Goal: Task Accomplishment & Management: Complete application form

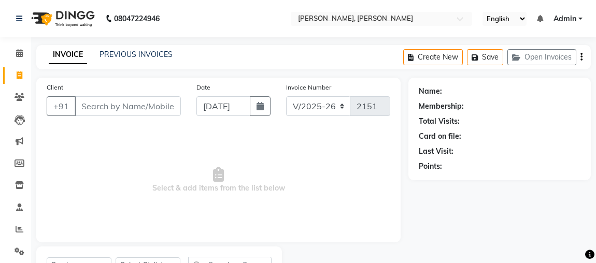
select select "4362"
select select "service"
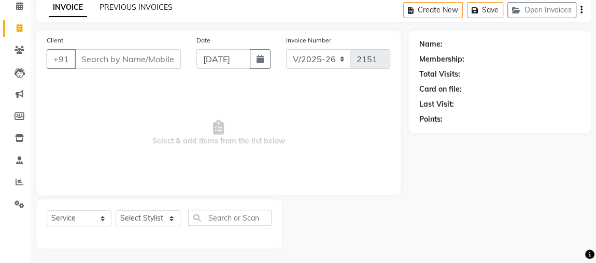
scroll to position [47, 0]
click at [156, 3] on link "PREVIOUS INVOICES" at bounding box center [136, 7] width 73 height 9
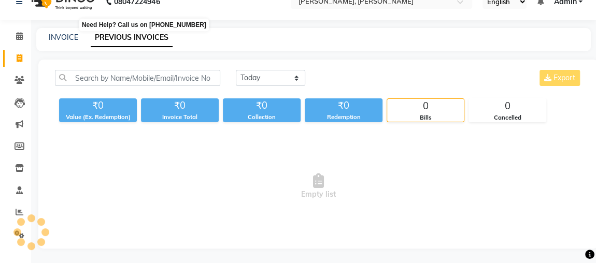
scroll to position [47, 0]
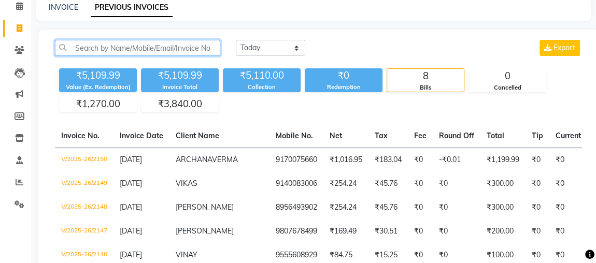
click at [92, 49] on input "text" at bounding box center [137, 48] width 165 height 16
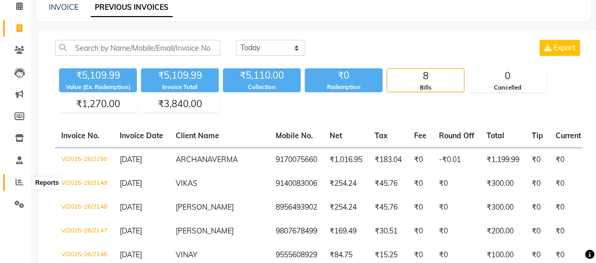
click at [19, 180] on icon at bounding box center [20, 182] width 8 height 8
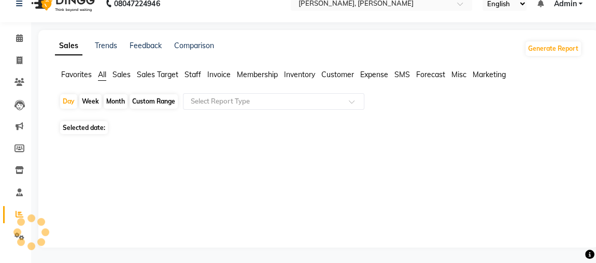
scroll to position [15, 0]
click at [119, 97] on div "Month" at bounding box center [116, 102] width 24 height 15
select select "9"
select select "2025"
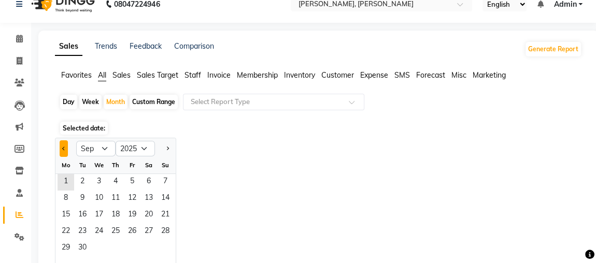
click at [62, 148] on span "Previous month" at bounding box center [64, 148] width 4 height 4
select select "8"
click at [134, 180] on span "1" at bounding box center [132, 182] width 17 height 17
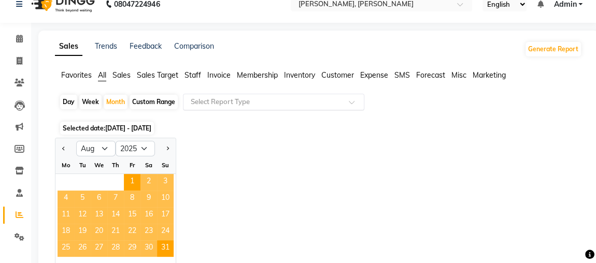
click at [197, 98] on input "text" at bounding box center [263, 102] width 149 height 10
click at [193, 74] on span "Staff" at bounding box center [193, 74] width 17 height 9
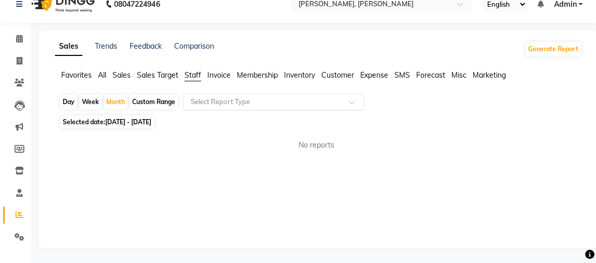
click at [193, 104] on input "text" at bounding box center [263, 102] width 149 height 10
click at [21, 59] on icon at bounding box center [20, 61] width 6 height 8
select select "service"
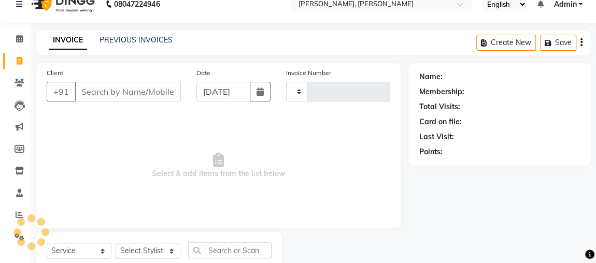
scroll to position [47, 0]
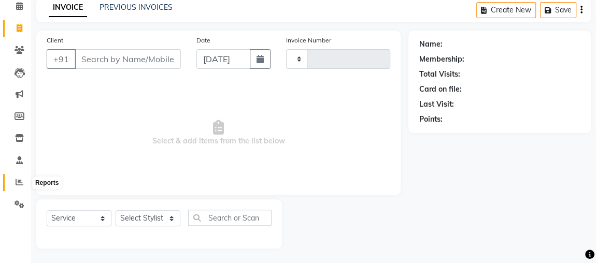
click at [20, 182] on icon at bounding box center [20, 182] width 8 height 8
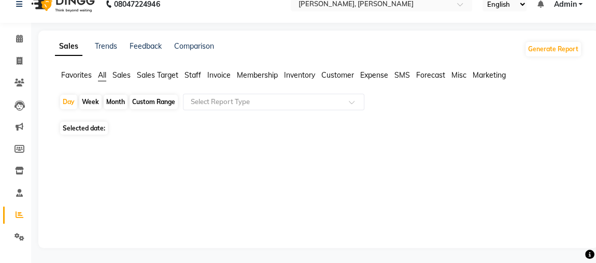
click at [112, 100] on div "Month" at bounding box center [116, 102] width 24 height 15
select select "9"
select select "2025"
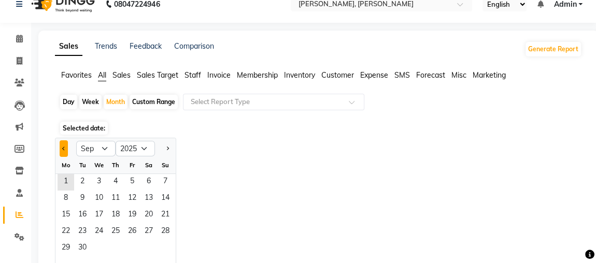
click at [63, 146] on button "Previous month" at bounding box center [64, 148] width 8 height 17
select select "8"
click at [132, 181] on span "1" at bounding box center [132, 182] width 17 height 17
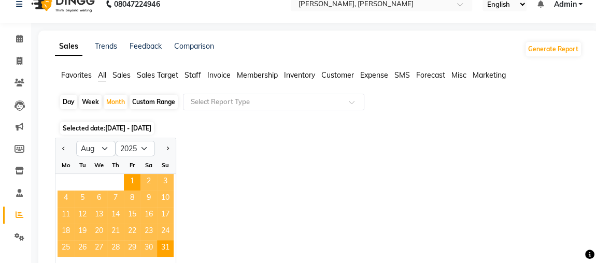
click at [197, 76] on span "Staff" at bounding box center [193, 74] width 17 height 9
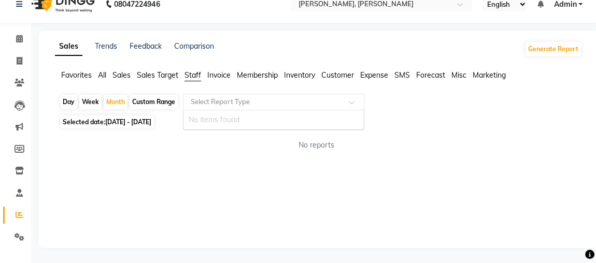
click at [196, 98] on input "text" at bounding box center [263, 102] width 149 height 10
click at [200, 98] on input "text" at bounding box center [263, 102] width 149 height 10
click at [21, 58] on icon at bounding box center [20, 61] width 6 height 8
select select "service"
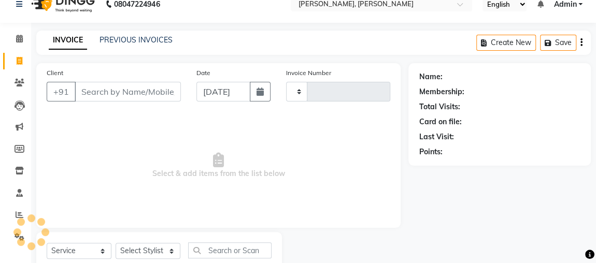
scroll to position [47, 0]
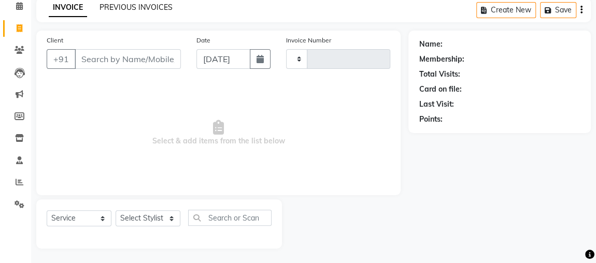
click at [124, 5] on link "PREVIOUS INVOICES" at bounding box center [136, 7] width 73 height 9
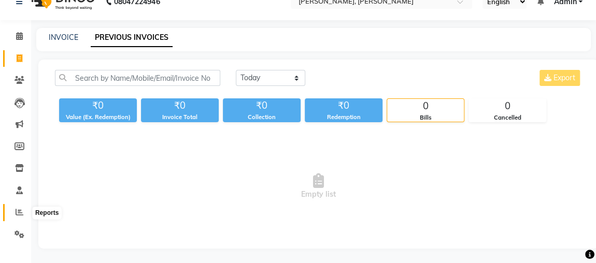
click at [19, 215] on icon at bounding box center [20, 212] width 8 height 8
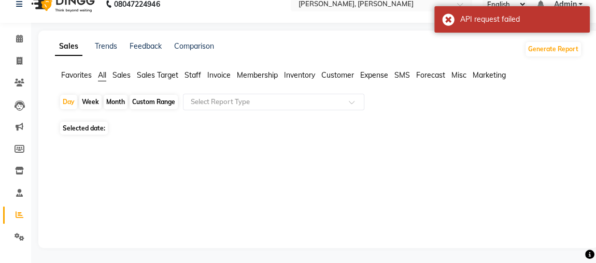
click at [115, 101] on div "Month" at bounding box center [116, 102] width 24 height 15
select select "9"
select select "2025"
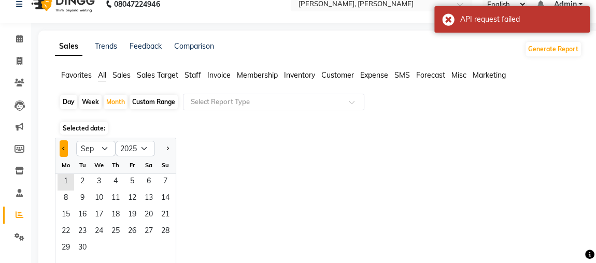
click at [63, 147] on span "Previous month" at bounding box center [64, 148] width 4 height 4
select select "8"
click at [130, 177] on span "1" at bounding box center [132, 182] width 17 height 17
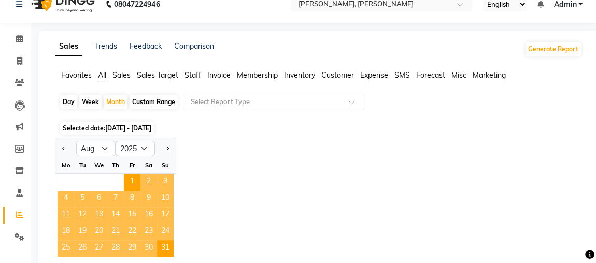
click at [195, 74] on span "Staff" at bounding box center [193, 74] width 17 height 9
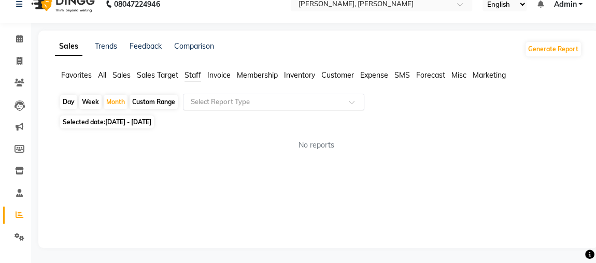
click at [209, 100] on input "text" at bounding box center [263, 102] width 149 height 10
click at [297, 168] on div "Sales Trends Feedback Comparison Generate Report Favorites All Sales Sales Targ…" at bounding box center [318, 140] width 560 height 218
click at [151, 122] on span "[DATE] - [DATE]" at bounding box center [128, 122] width 46 height 8
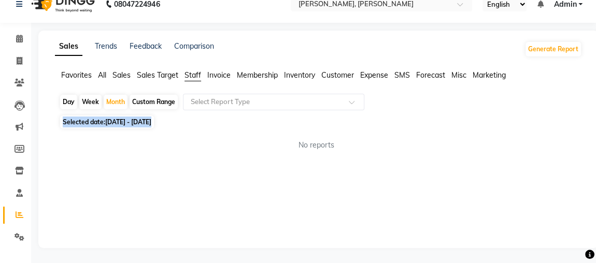
select select "8"
select select "2025"
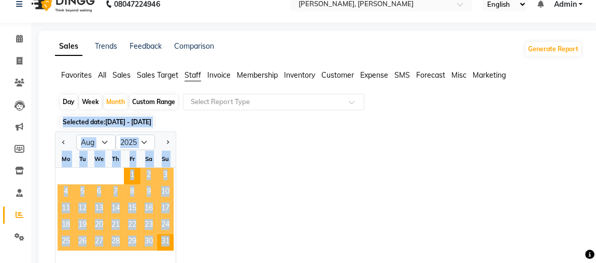
click at [92, 218] on span "20" at bounding box center [99, 226] width 17 height 17
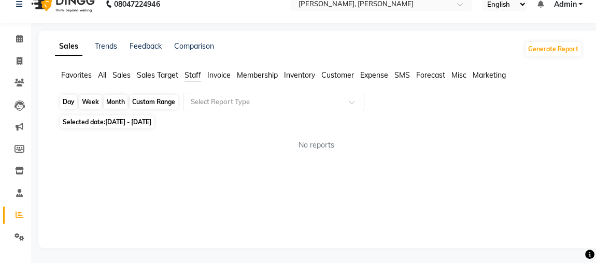
click at [119, 101] on div "Month" at bounding box center [116, 102] width 24 height 15
select select "8"
select select "2025"
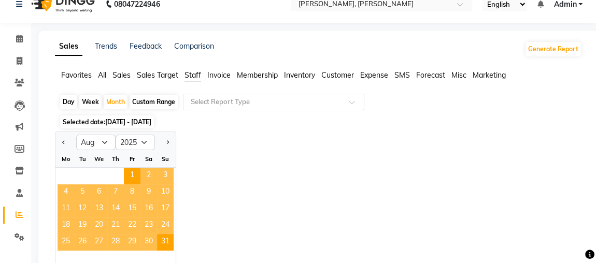
click at [191, 74] on span "Staff" at bounding box center [193, 74] width 17 height 9
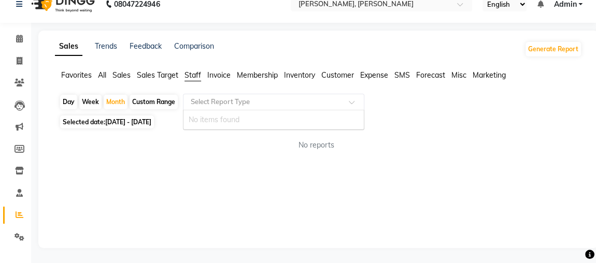
click at [206, 100] on input "text" at bounding box center [263, 102] width 149 height 10
click at [19, 62] on icon at bounding box center [20, 61] width 6 height 8
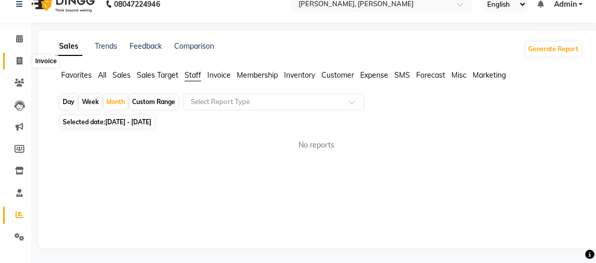
select select "service"
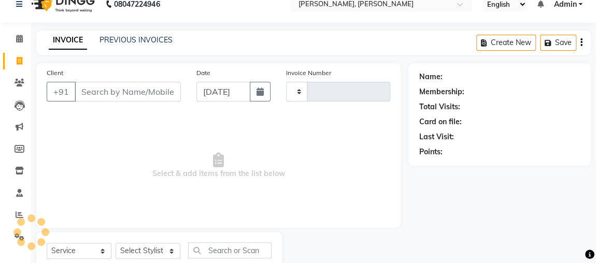
scroll to position [47, 0]
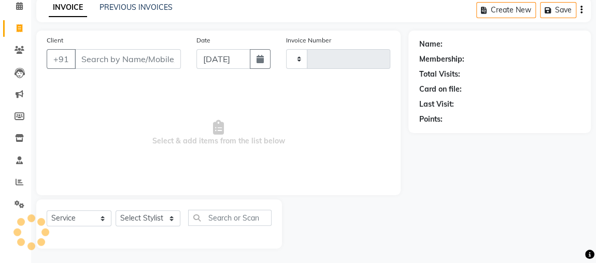
type input "2151"
select select "4362"
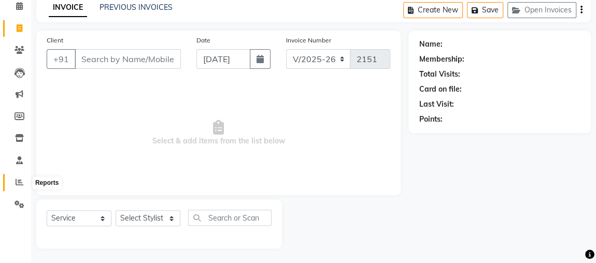
click at [18, 181] on icon at bounding box center [20, 182] width 8 height 8
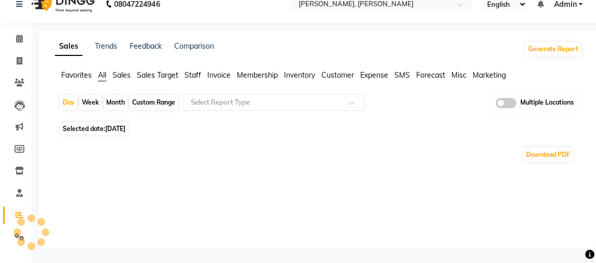
click at [113, 102] on div "Day Week Month Custom Range Select Report Type Multiple Locations Selected date…" at bounding box center [318, 133] width 527 height 78
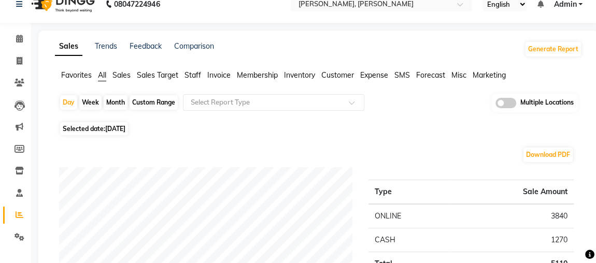
scroll to position [47, 0]
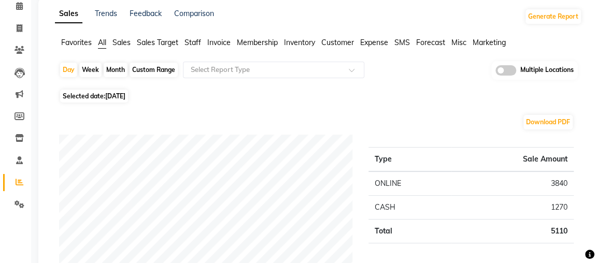
click at [111, 68] on div "Month" at bounding box center [116, 70] width 24 height 15
select select "9"
select select "2025"
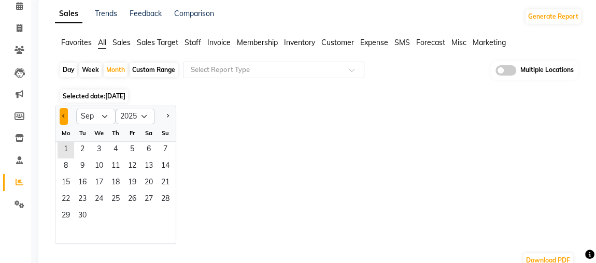
click at [63, 118] on button "Previous month" at bounding box center [64, 116] width 8 height 17
select select "8"
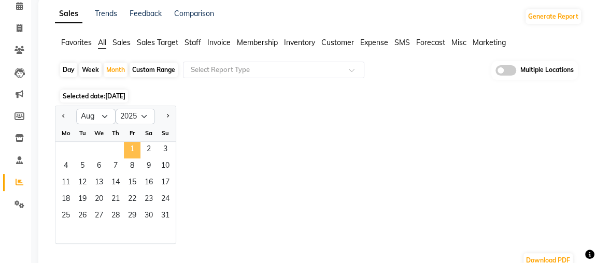
click at [131, 145] on span "1" at bounding box center [132, 150] width 17 height 17
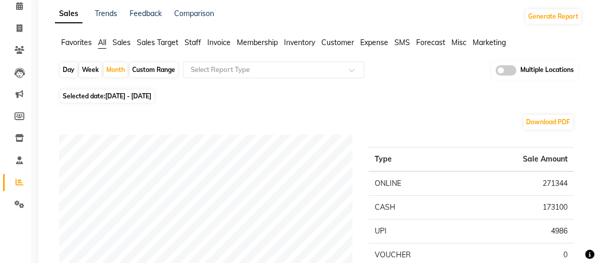
click at [195, 42] on span "Staff" at bounding box center [193, 42] width 17 height 9
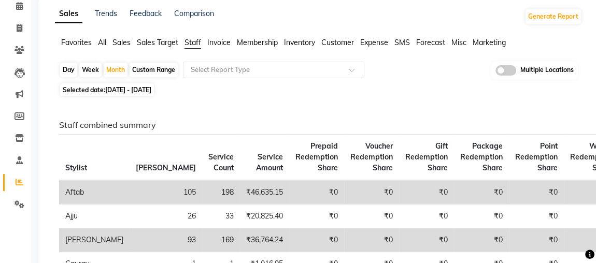
click at [221, 65] on input "text" at bounding box center [263, 70] width 149 height 10
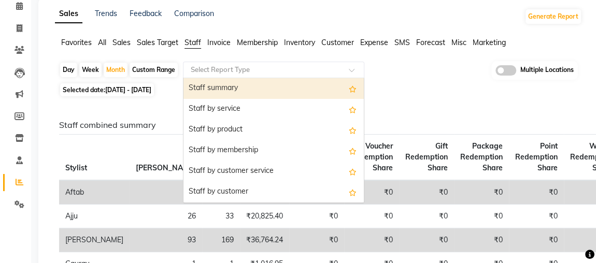
click at [210, 88] on div "Staff summary" at bounding box center [274, 88] width 180 height 21
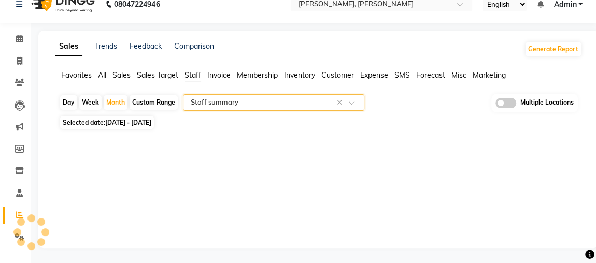
select select "full_report"
select select "csv"
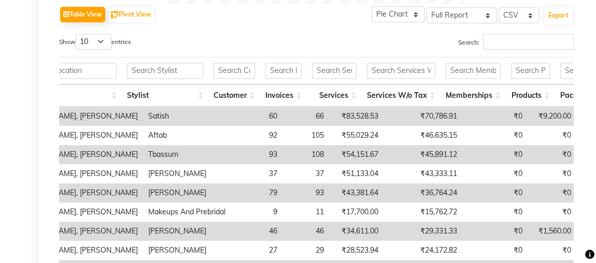
scroll to position [0, 0]
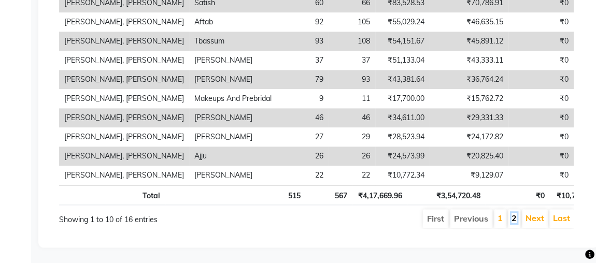
click at [516, 214] on link "2" at bounding box center [514, 218] width 5 height 10
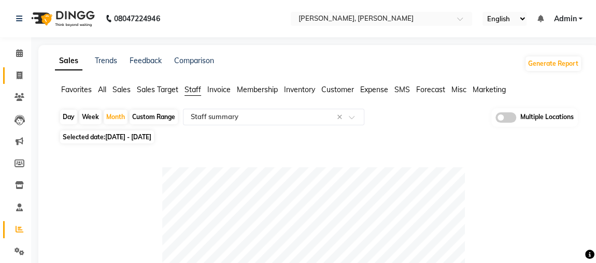
click at [17, 74] on icon at bounding box center [20, 76] width 6 height 8
select select "service"
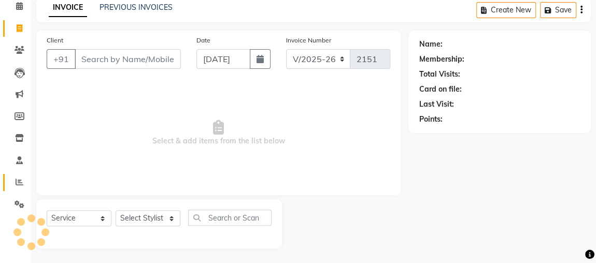
click at [19, 189] on link "Reports" at bounding box center [15, 182] width 25 height 17
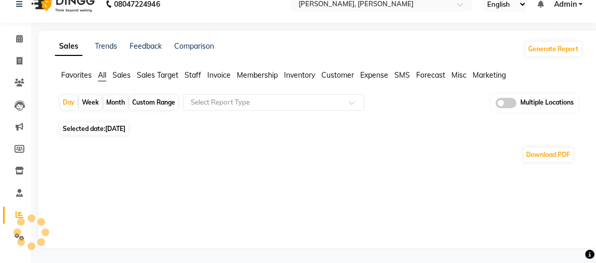
click at [120, 105] on div "Month" at bounding box center [116, 102] width 24 height 15
select select "9"
select select "2025"
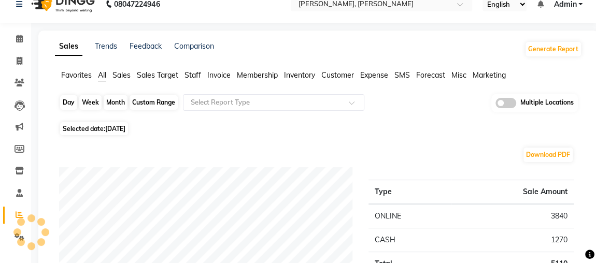
click at [119, 103] on div "Month" at bounding box center [116, 102] width 24 height 15
select select "9"
select select "2025"
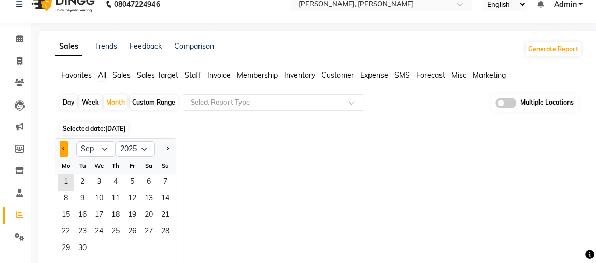
click at [64, 148] on span "Previous month" at bounding box center [64, 149] width 4 height 4
select select "8"
click at [135, 177] on span "1" at bounding box center [132, 183] width 17 height 17
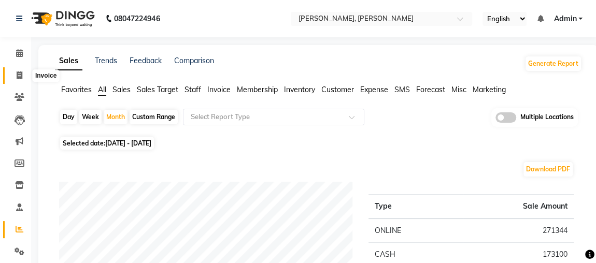
click at [17, 74] on icon at bounding box center [20, 76] width 6 height 8
select select "service"
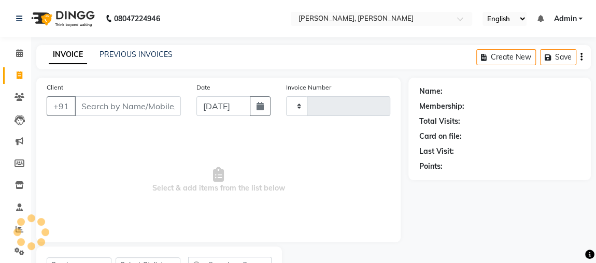
scroll to position [47, 0]
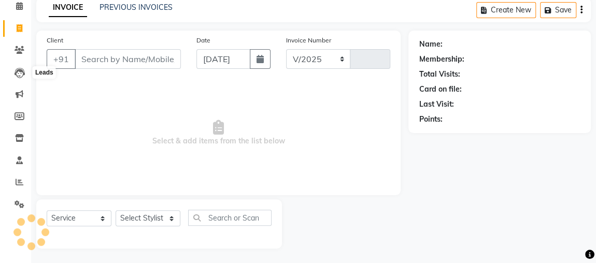
select select "4362"
type input "2151"
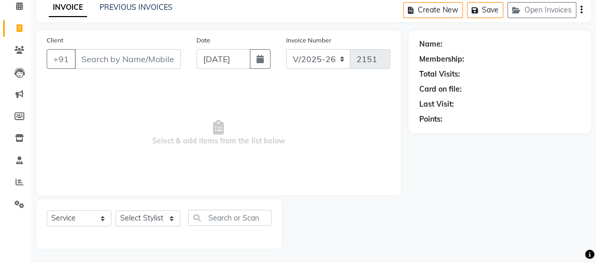
click at [96, 25] on main "INVOICE PREVIOUS INVOICES Create New Save Open Invoices Client +91 Date [DATE] …" at bounding box center [313, 131] width 565 height 266
click at [88, 52] on input "Client" at bounding box center [128, 59] width 106 height 20
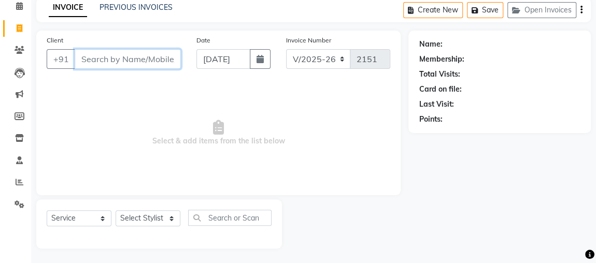
click at [88, 52] on input "Client" at bounding box center [128, 59] width 106 height 20
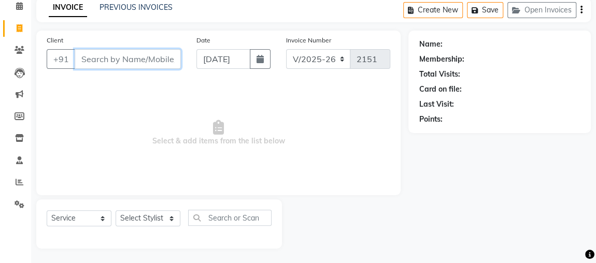
click at [81, 52] on input "Client" at bounding box center [128, 59] width 106 height 20
click at [84, 49] on input "Client" at bounding box center [128, 59] width 106 height 20
click at [128, 8] on link "PREVIOUS INVOICES" at bounding box center [136, 7] width 73 height 9
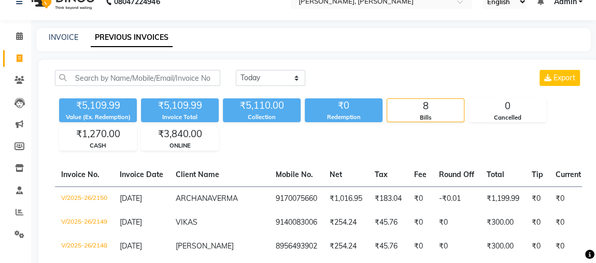
scroll to position [47, 0]
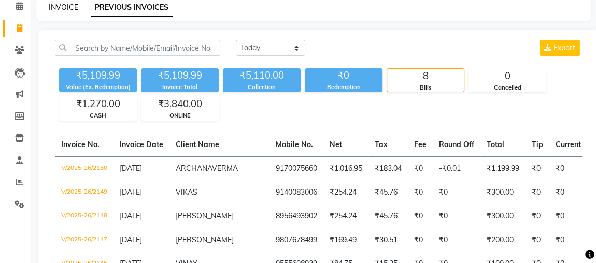
click at [74, 8] on link "INVOICE" at bounding box center [64, 7] width 30 height 9
select select "service"
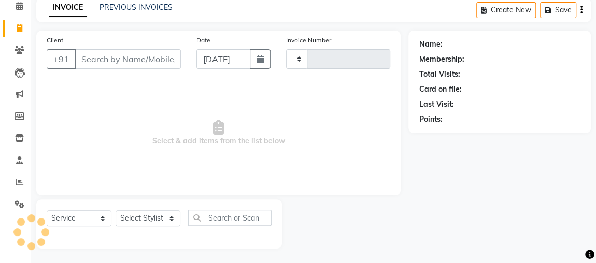
type input "2151"
select select "4362"
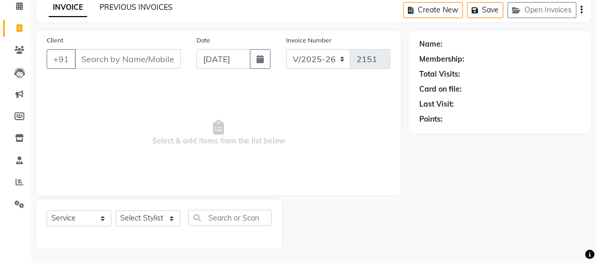
click at [109, 8] on link "PREVIOUS INVOICES" at bounding box center [136, 7] width 73 height 9
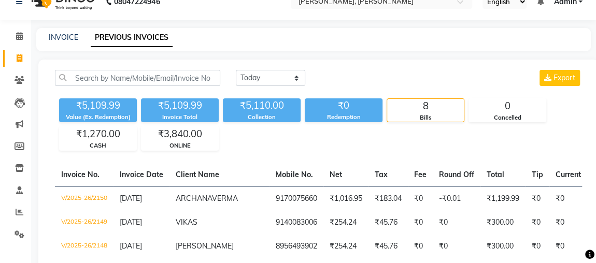
scroll to position [47, 0]
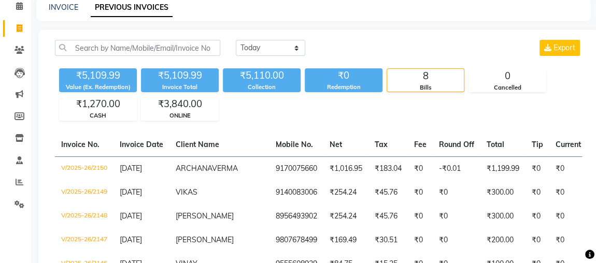
click at [109, 8] on link "PREVIOUS INVOICES" at bounding box center [132, 7] width 82 height 19
click at [75, 9] on link "INVOICE" at bounding box center [64, 7] width 30 height 9
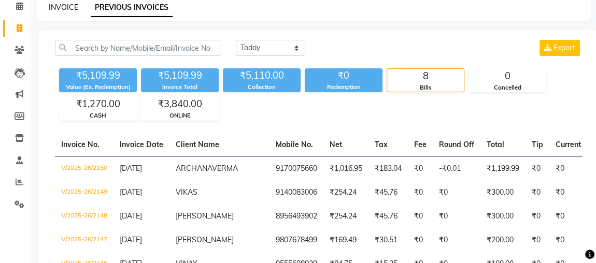
select select "service"
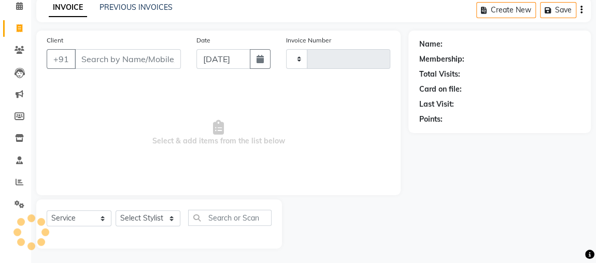
type input "2151"
select select "4362"
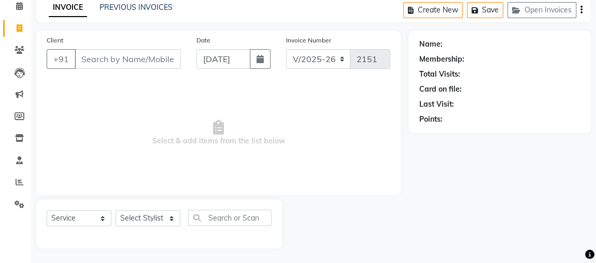
click at [93, 50] on input "Client" at bounding box center [128, 59] width 106 height 20
click at [124, 8] on link "PREVIOUS INVOICES" at bounding box center [136, 7] width 73 height 9
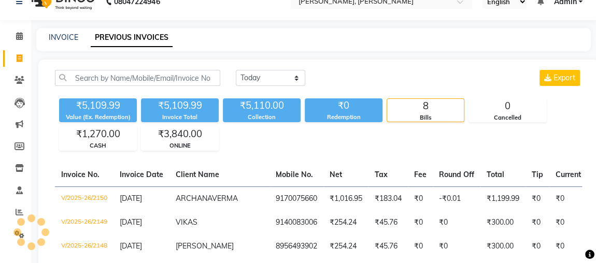
scroll to position [47, 0]
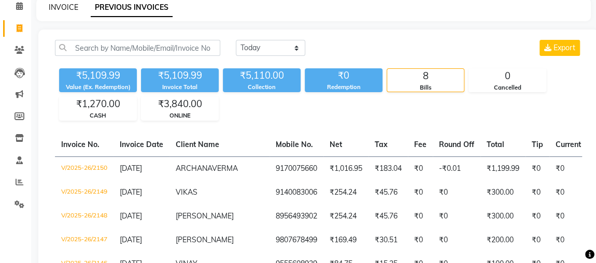
click at [67, 7] on link "INVOICE" at bounding box center [64, 7] width 30 height 9
select select "service"
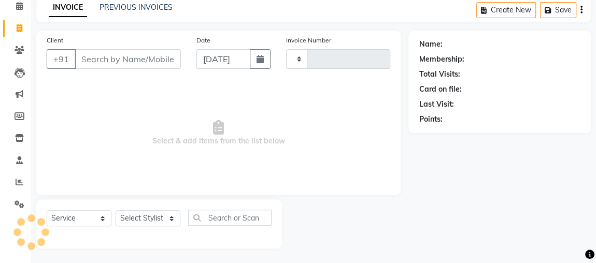
type input "2151"
select select "4362"
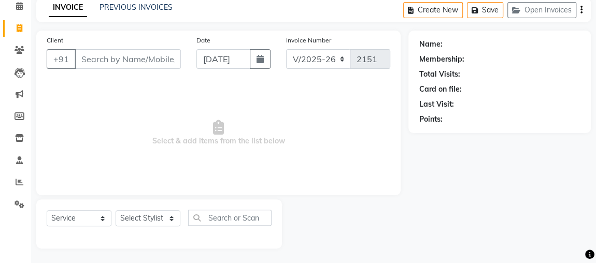
click at [67, 7] on link "INVOICE" at bounding box center [68, 7] width 38 height 19
click at [143, 62] on input "Client" at bounding box center [128, 59] width 106 height 20
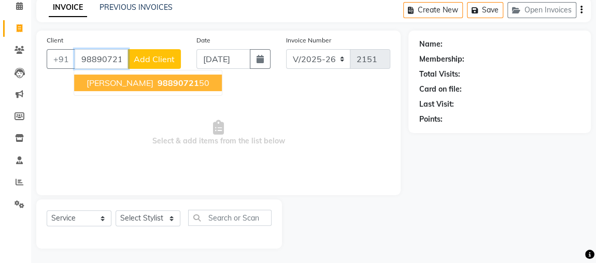
click at [195, 87] on button "[PERSON_NAME] 98890721 50" at bounding box center [148, 83] width 148 height 17
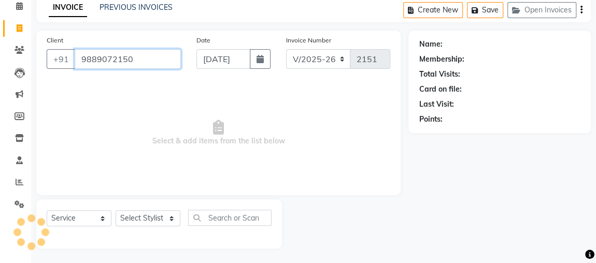
type input "9889072150"
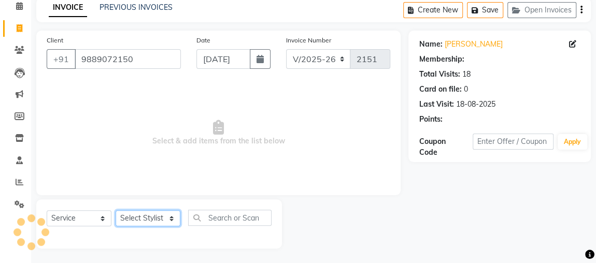
click at [172, 216] on select "Select Stylist [PERSON_NAME] anjali [PERSON_NAME] [PERSON_NAME] [PERSON_NAME] […" at bounding box center [148, 218] width 65 height 16
select select "33501"
click at [116, 210] on select "Select Stylist [PERSON_NAME] anjali [PERSON_NAME] [PERSON_NAME] [PERSON_NAME] […" at bounding box center [148, 218] width 65 height 16
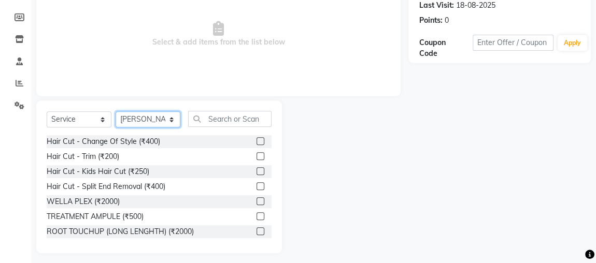
scroll to position [147, 0]
click at [257, 154] on label at bounding box center [261, 156] width 8 height 8
click at [257, 154] on input "checkbox" at bounding box center [260, 156] width 7 height 7
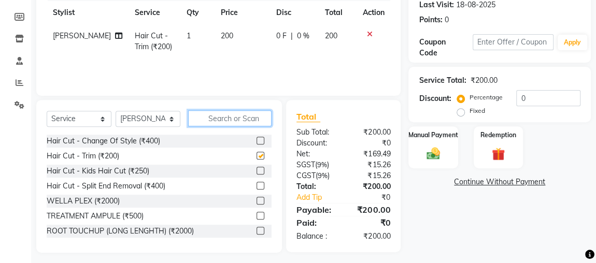
click at [257, 119] on input "text" at bounding box center [229, 118] width 83 height 16
checkbox input "false"
click at [369, 34] on icon at bounding box center [369, 34] width 6 height 7
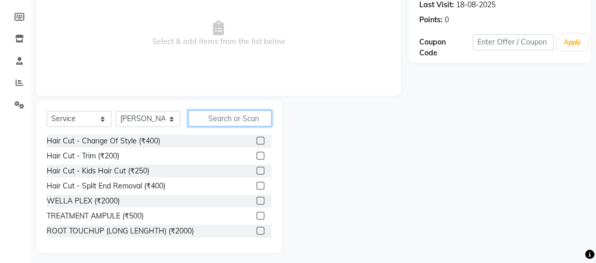
click at [259, 120] on input "text" at bounding box center [229, 118] width 83 height 16
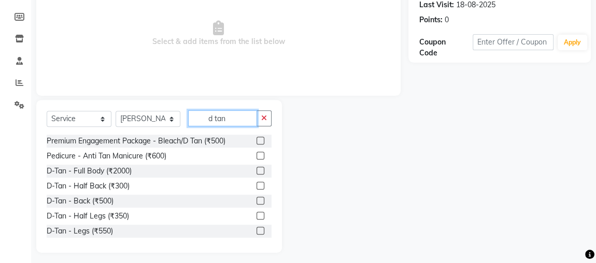
type input "d tan"
click at [257, 139] on label at bounding box center [261, 141] width 8 height 8
click at [257, 139] on input "checkbox" at bounding box center [260, 141] width 7 height 7
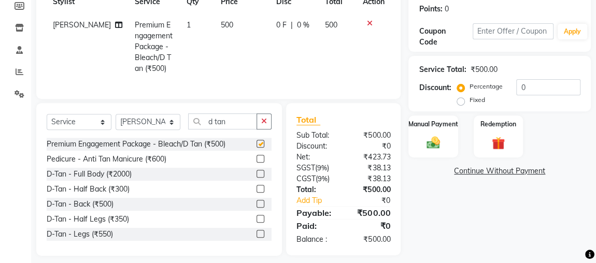
checkbox input "false"
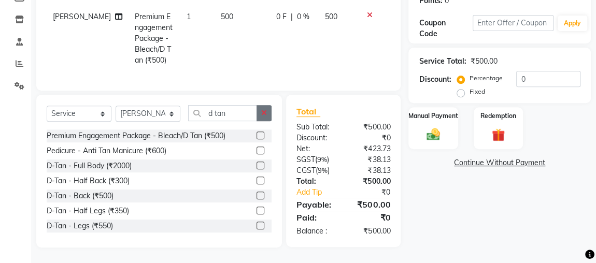
click at [267, 116] on button "button" at bounding box center [264, 113] width 15 height 16
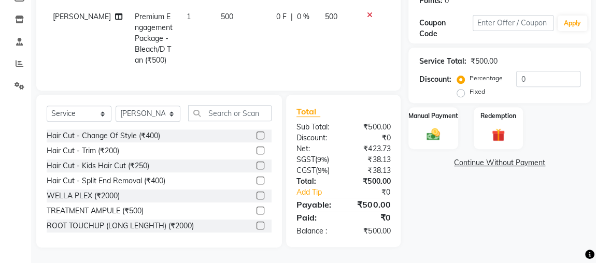
click at [257, 151] on label at bounding box center [261, 151] width 8 height 8
click at [257, 151] on input "checkbox" at bounding box center [260, 151] width 7 height 7
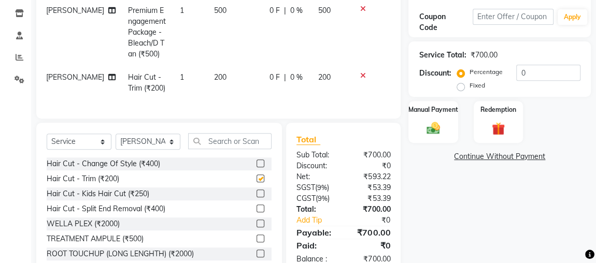
scroll to position [0, 7]
checkbox input "false"
click at [247, 149] on input "text" at bounding box center [229, 141] width 83 height 16
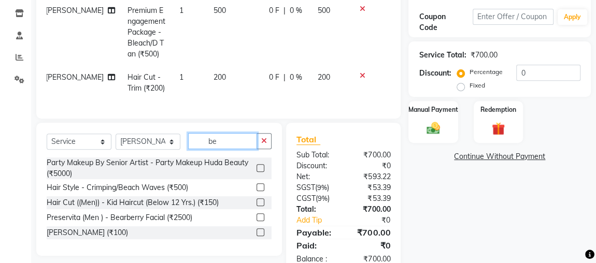
type input "be"
click at [263, 236] on label at bounding box center [261, 233] width 8 height 8
click at [263, 236] on input "checkbox" at bounding box center [260, 233] width 7 height 7
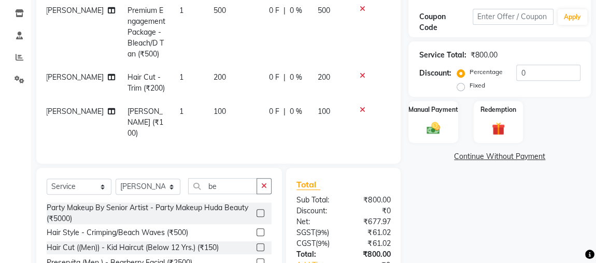
checkbox input "false"
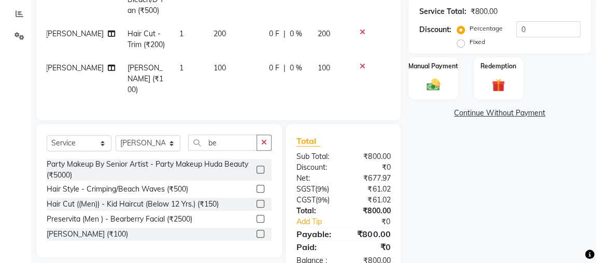
scroll to position [239, 0]
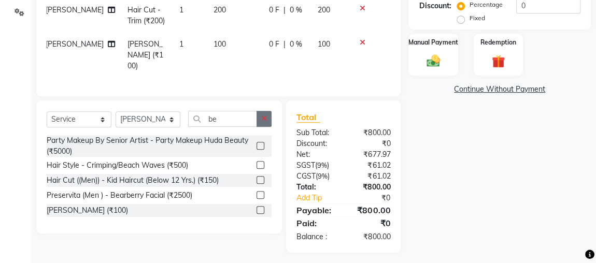
click at [265, 118] on button "button" at bounding box center [264, 119] width 15 height 16
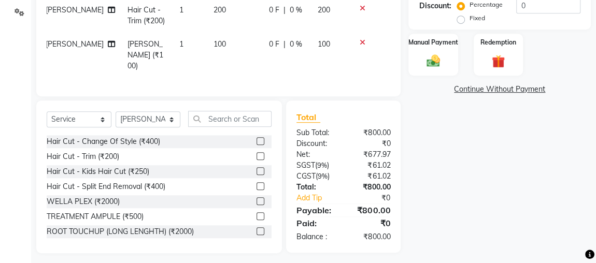
click at [257, 153] on label at bounding box center [261, 156] width 8 height 8
click at [257, 153] on input "checkbox" at bounding box center [260, 156] width 7 height 7
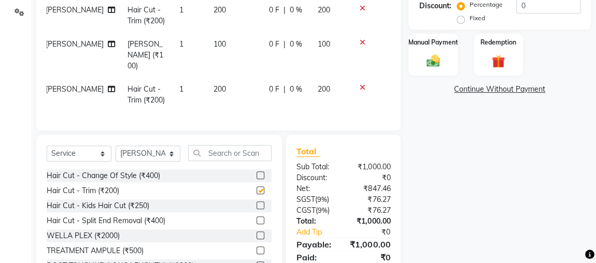
checkbox input "false"
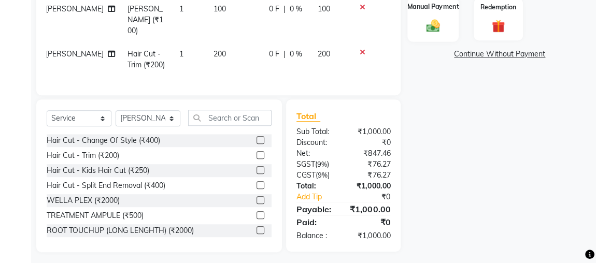
click at [431, 21] on img at bounding box center [433, 26] width 22 height 16
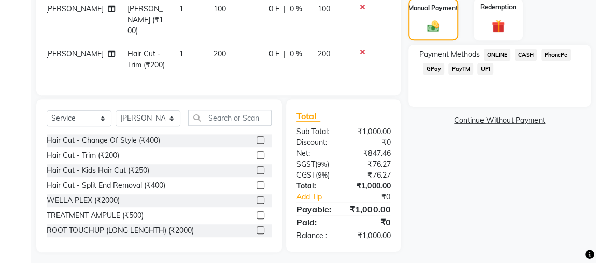
click at [498, 54] on span "ONLINE" at bounding box center [497, 55] width 27 height 12
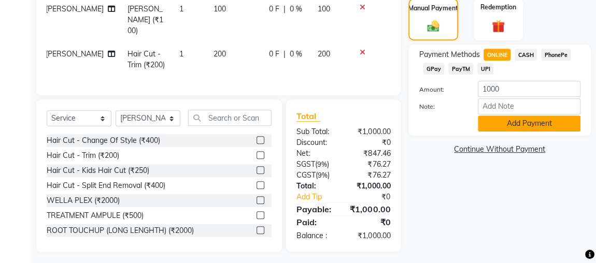
click at [525, 120] on button "Add Payment" at bounding box center [529, 124] width 103 height 16
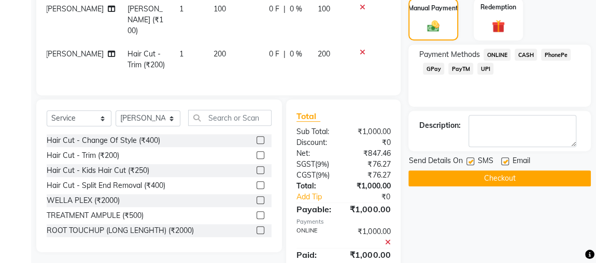
click at [501, 173] on button "Checkout" at bounding box center [499, 179] width 182 height 16
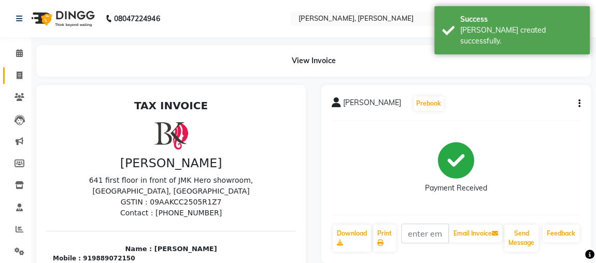
click at [27, 69] on link "Invoice" at bounding box center [15, 75] width 25 height 17
select select "service"
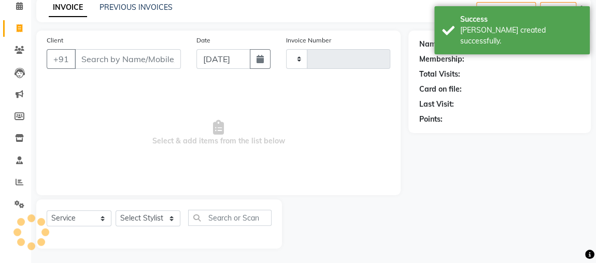
type input "2152"
select select "4362"
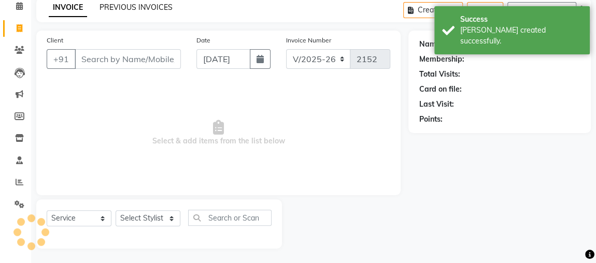
click at [141, 7] on link "PREVIOUS INVOICES" at bounding box center [136, 7] width 73 height 9
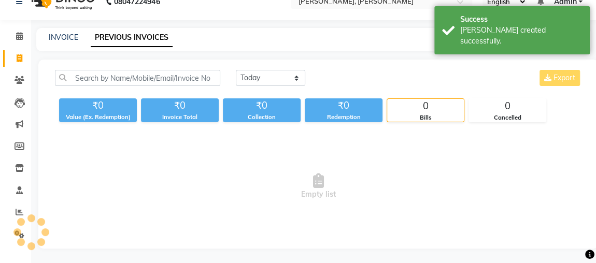
scroll to position [47, 0]
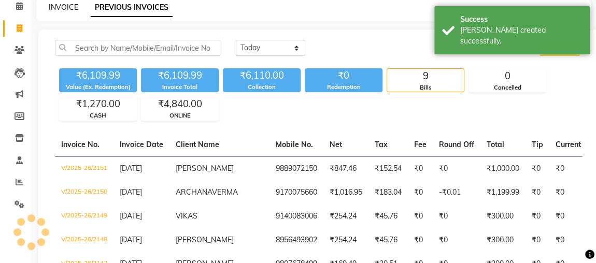
click at [74, 9] on link "INVOICE" at bounding box center [64, 7] width 30 height 9
select select "service"
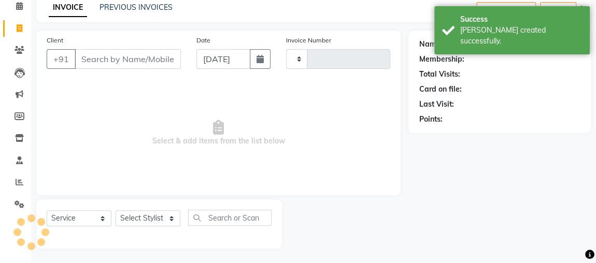
type input "2152"
select select "4362"
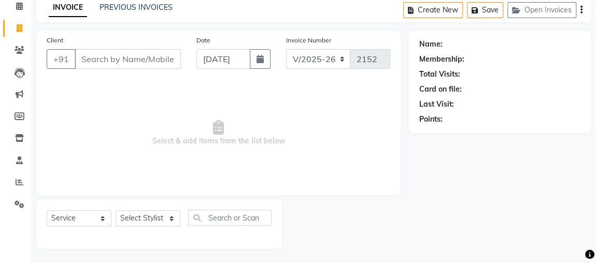
scroll to position [36, 0]
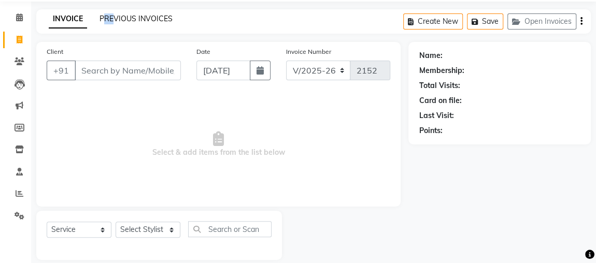
drag, startPoint x: 111, startPoint y: 1, endPoint x: 104, endPoint y: 20, distance: 20.5
click at [104, 20] on div "INVOICE PREVIOUS INVOICES Create New Save Open Invoices" at bounding box center [313, 21] width 555 height 24
click at [104, 20] on link "PREVIOUS INVOICES" at bounding box center [136, 18] width 73 height 9
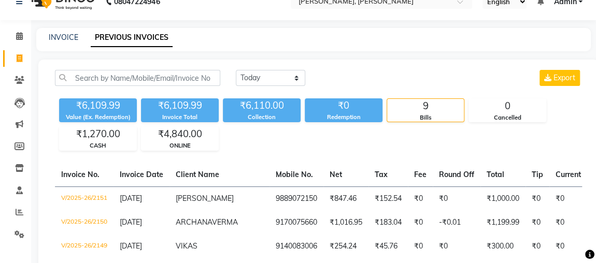
scroll to position [36, 0]
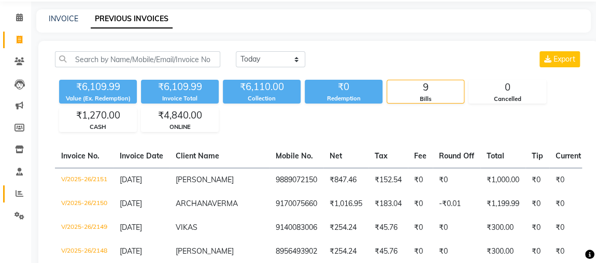
click at [13, 200] on link "Reports" at bounding box center [15, 194] width 25 height 17
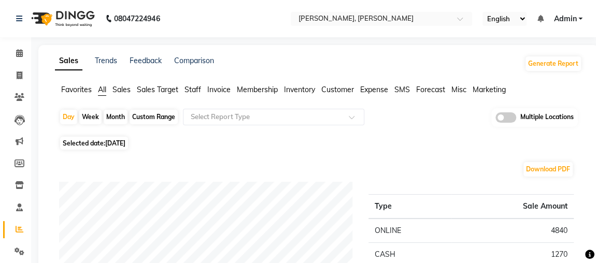
scroll to position [2, 0]
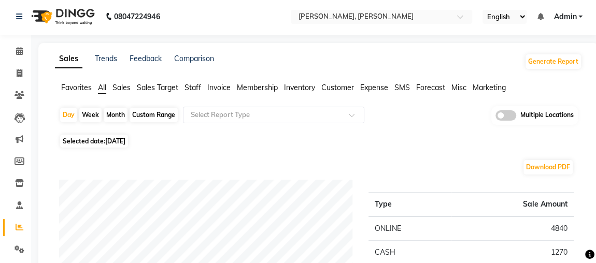
click at [122, 116] on div "Month" at bounding box center [116, 115] width 24 height 15
select select "9"
select select "2025"
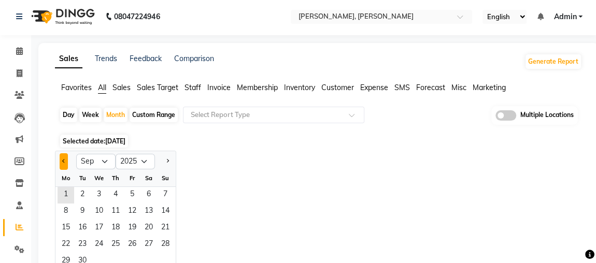
click at [64, 157] on button "Previous month" at bounding box center [64, 161] width 8 height 17
select select "8"
click at [134, 190] on span "1" at bounding box center [132, 195] width 17 height 17
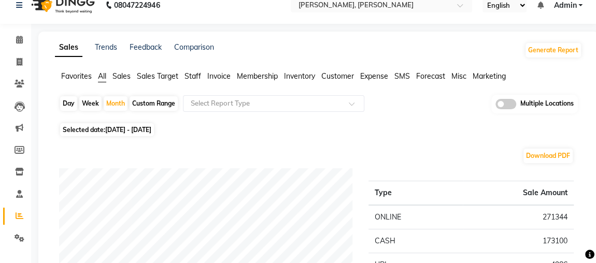
scroll to position [0, 0]
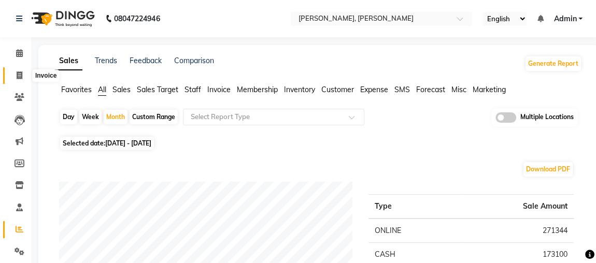
click at [20, 74] on icon at bounding box center [20, 76] width 6 height 8
select select "service"
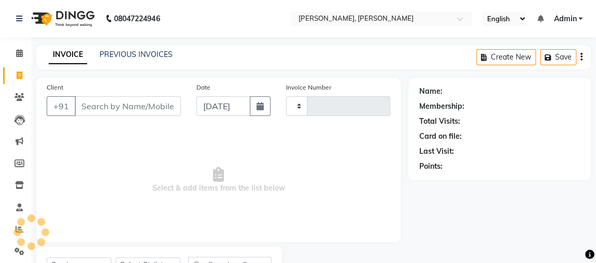
scroll to position [47, 0]
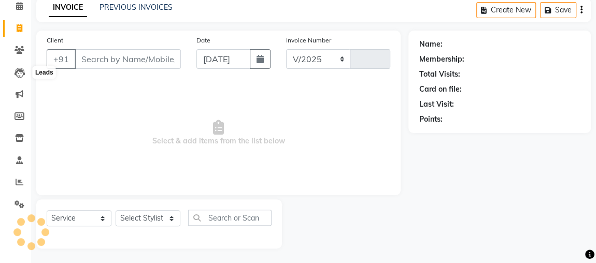
select select "4362"
type input "2152"
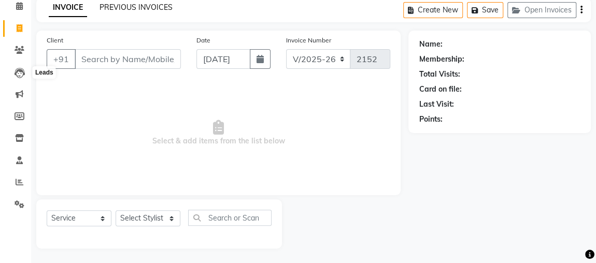
click at [165, 10] on link "PREVIOUS INVOICES" at bounding box center [136, 7] width 73 height 9
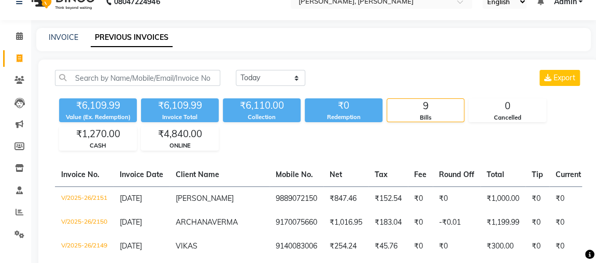
scroll to position [47, 0]
